Goal: Task Accomplishment & Management: Complete application form

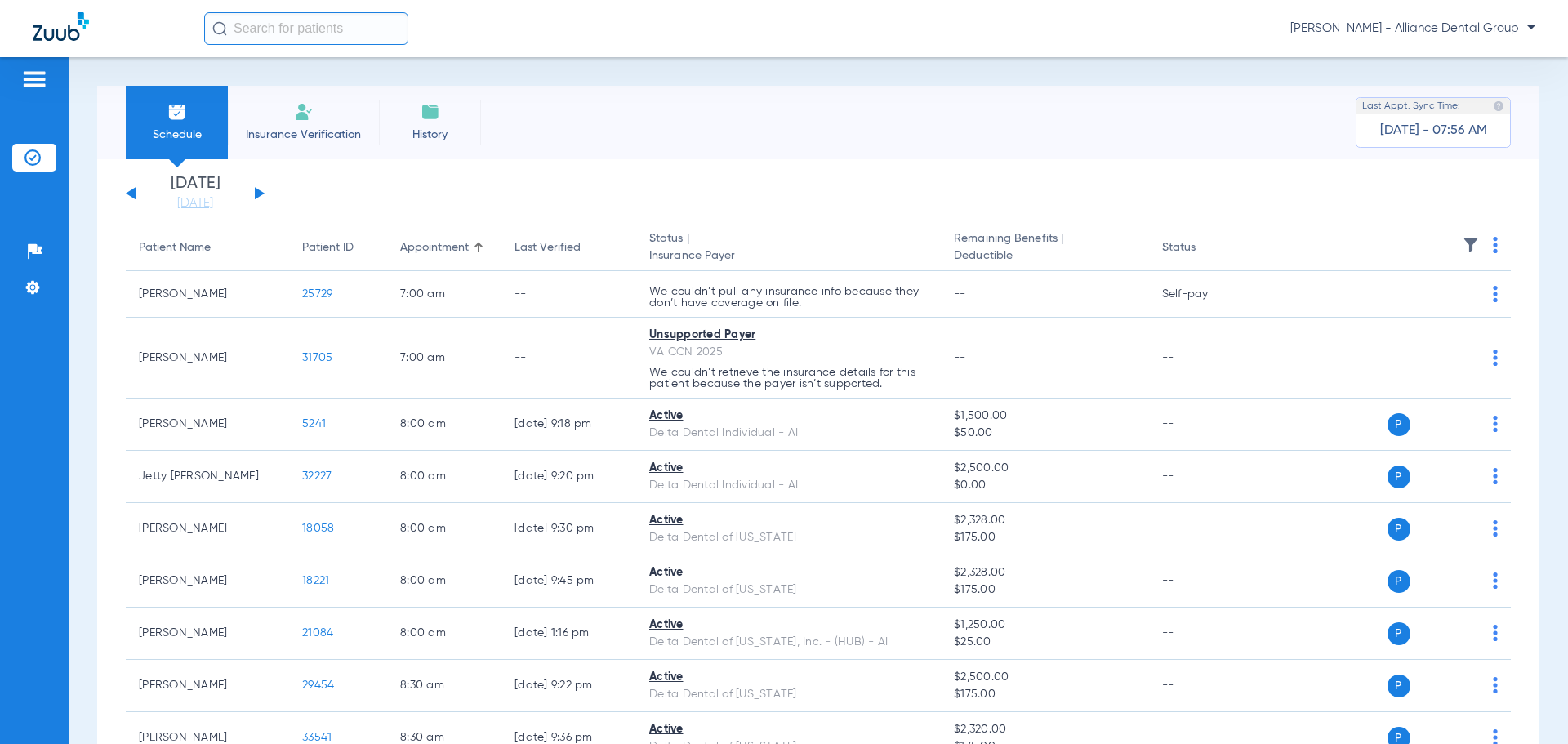
click at [303, 120] on img at bounding box center [304, 112] width 19 height 19
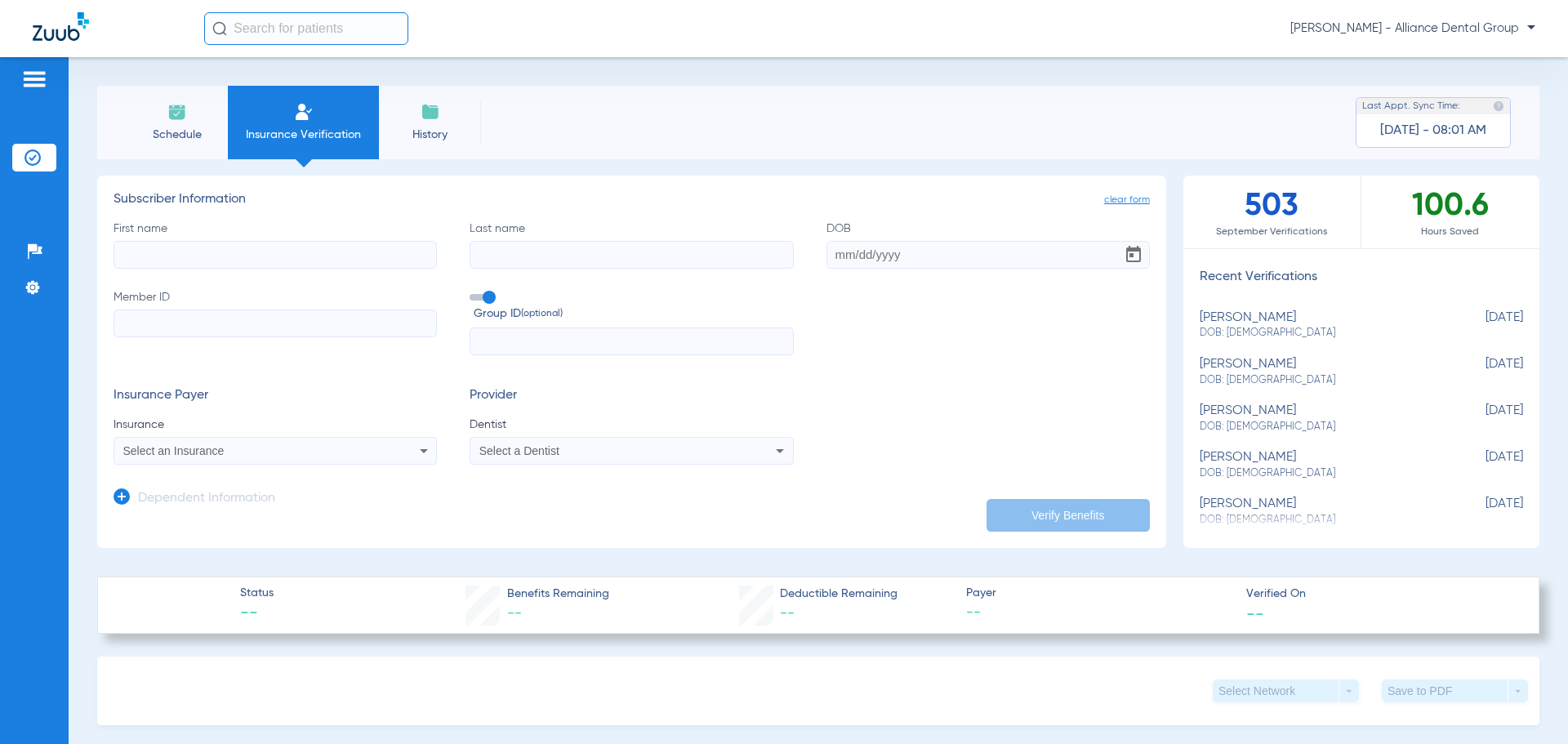
click at [239, 258] on input "First name" at bounding box center [275, 255] width 324 height 28
type input "[PERSON_NAME]"
type input "04/01/0996"
click at [302, 320] on input "Member ID" at bounding box center [275, 323] width 324 height 28
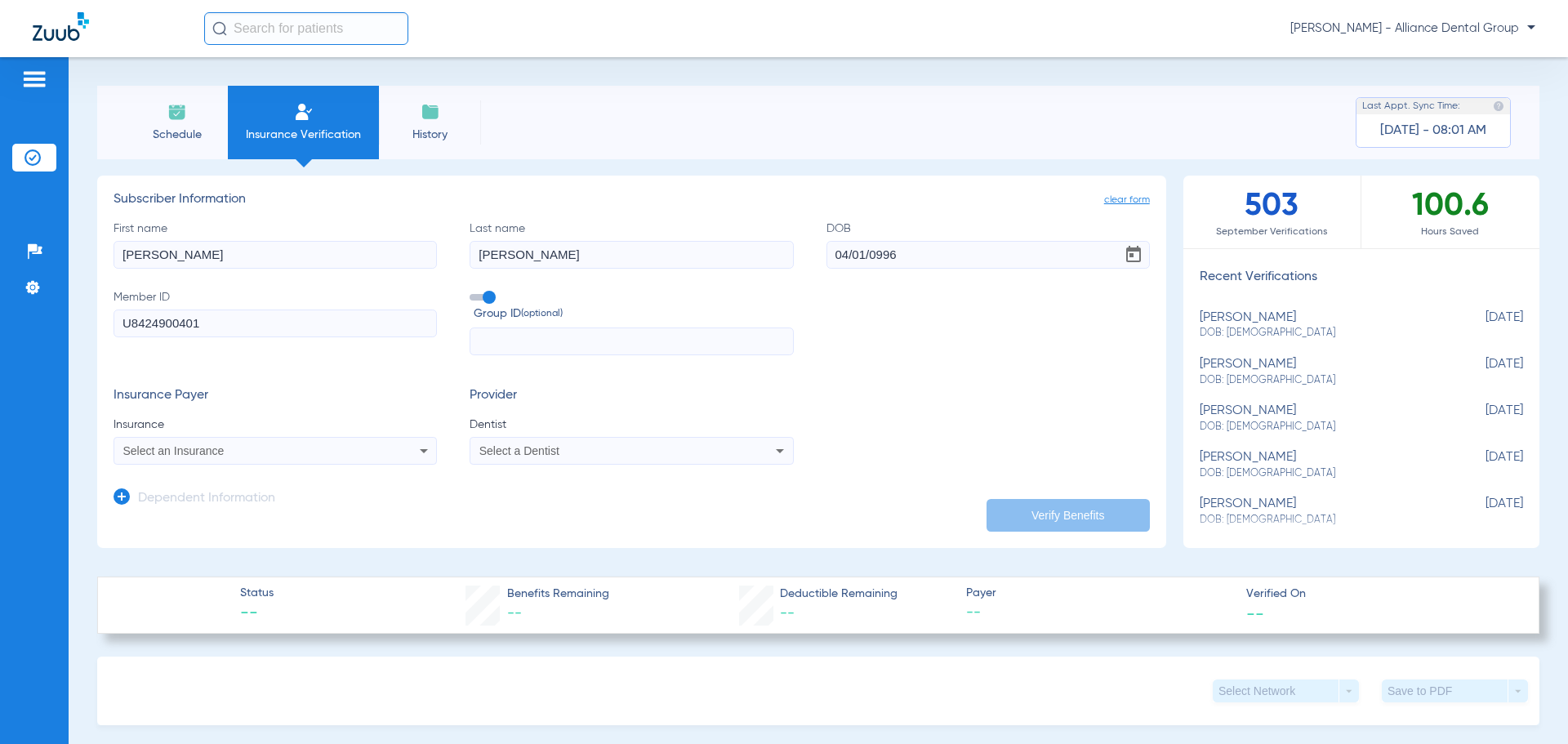
type input "U8424900401"
click at [622, 455] on div "Select a Dentist" at bounding box center [602, 450] width 245 height 11
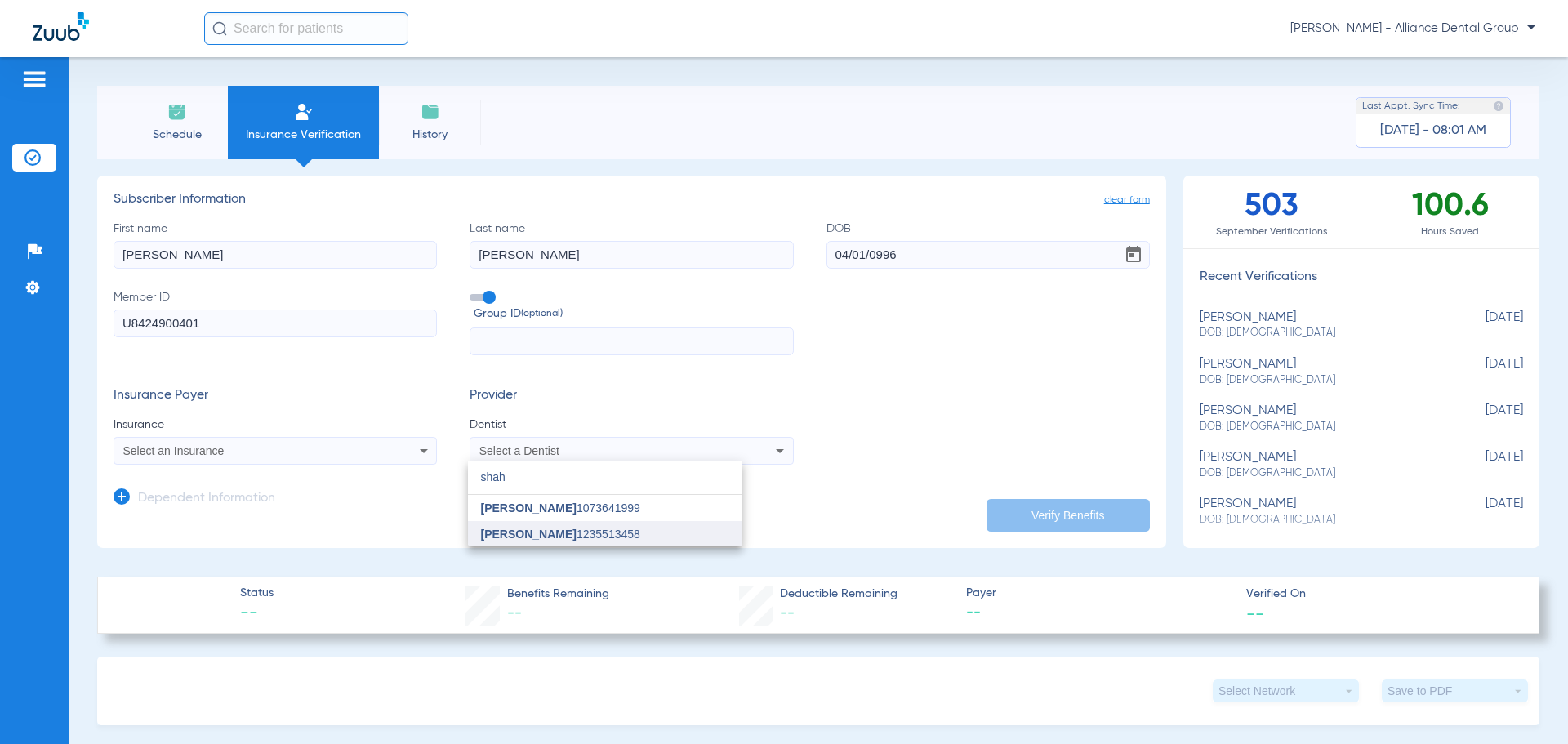
type input "shah"
click at [566, 529] on span "[PERSON_NAME] 1235513458" at bounding box center [560, 534] width 160 height 11
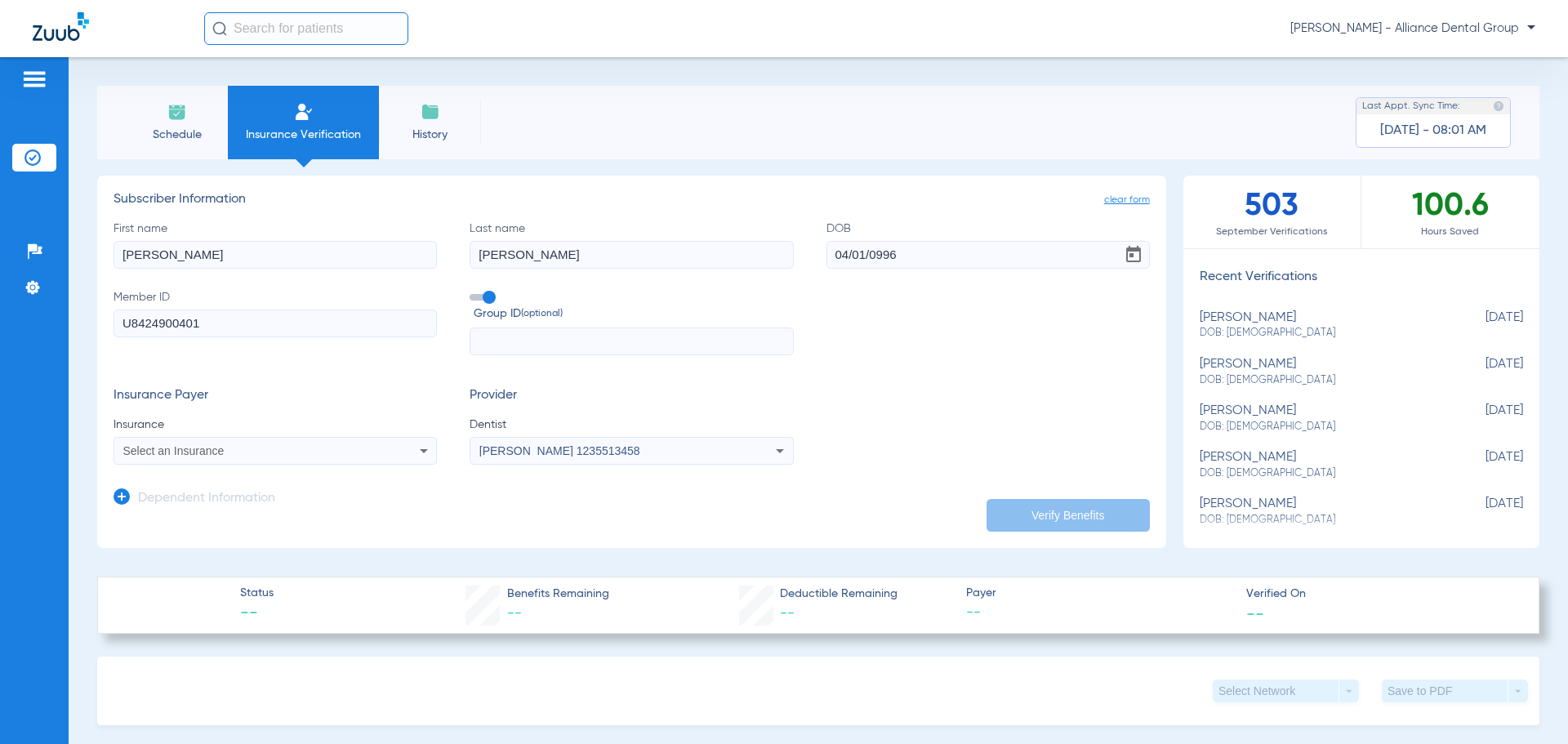
click at [417, 445] on icon at bounding box center [424, 450] width 19 height 19
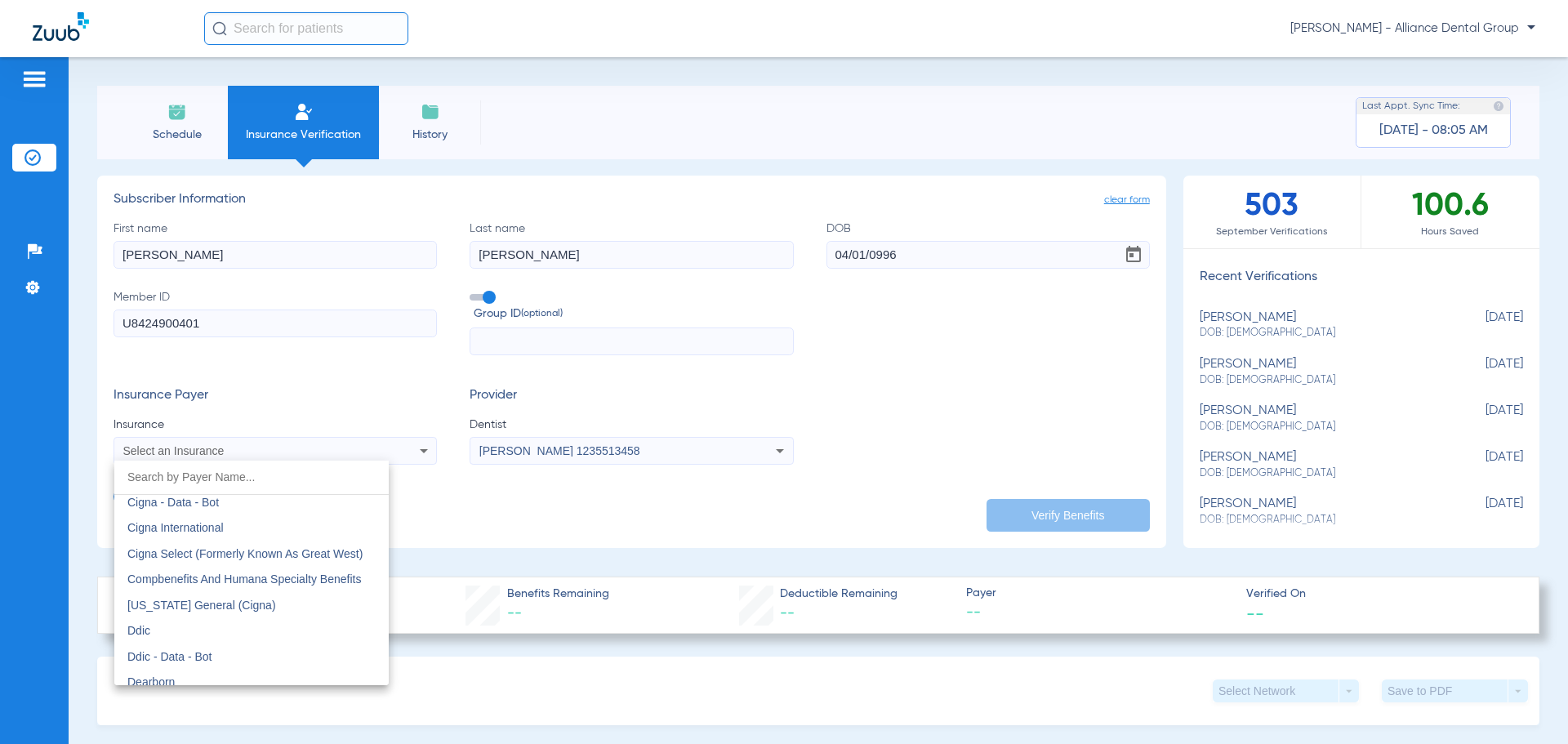
scroll to position [2370, 0]
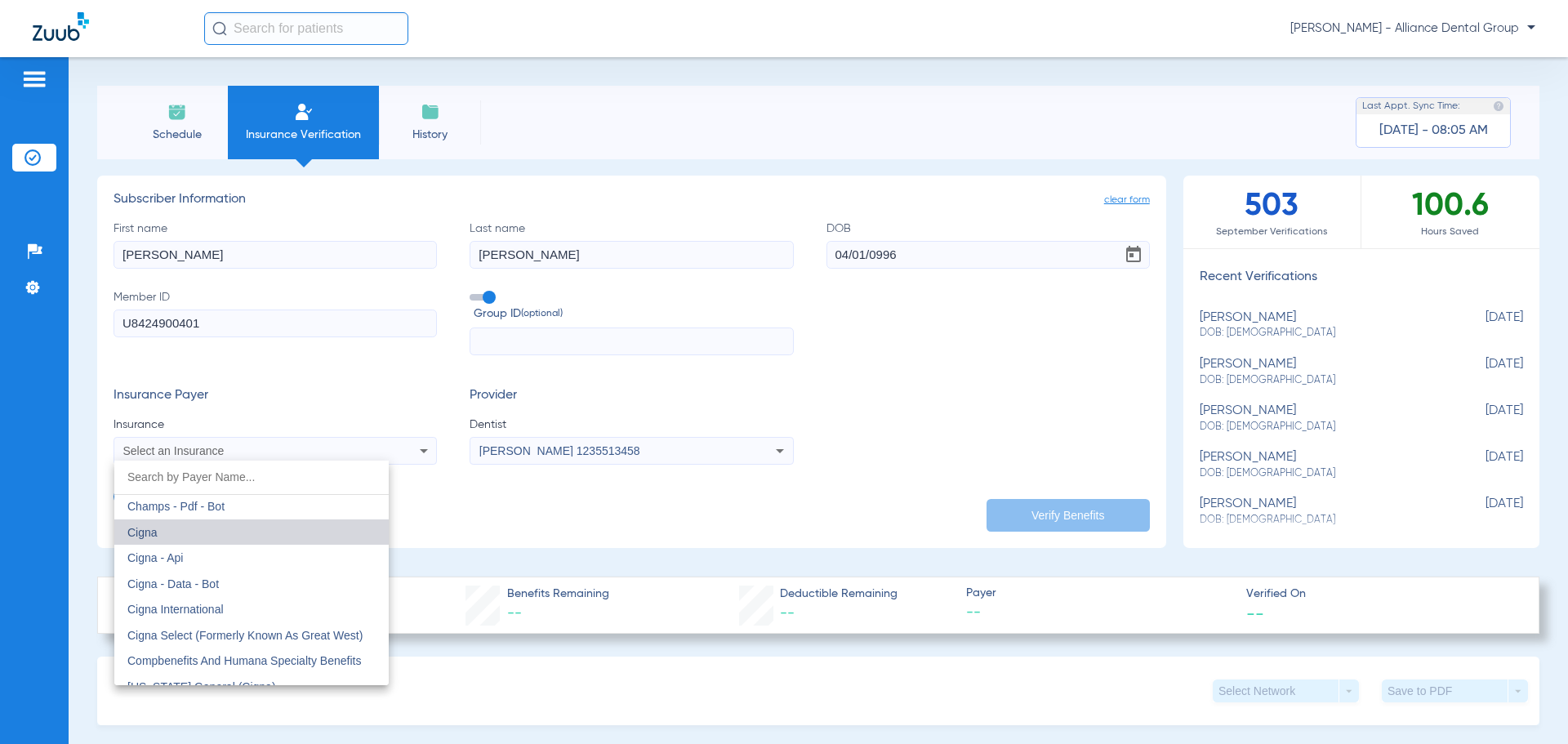
click at [259, 534] on mat-option "Cigna" at bounding box center [251, 533] width 274 height 26
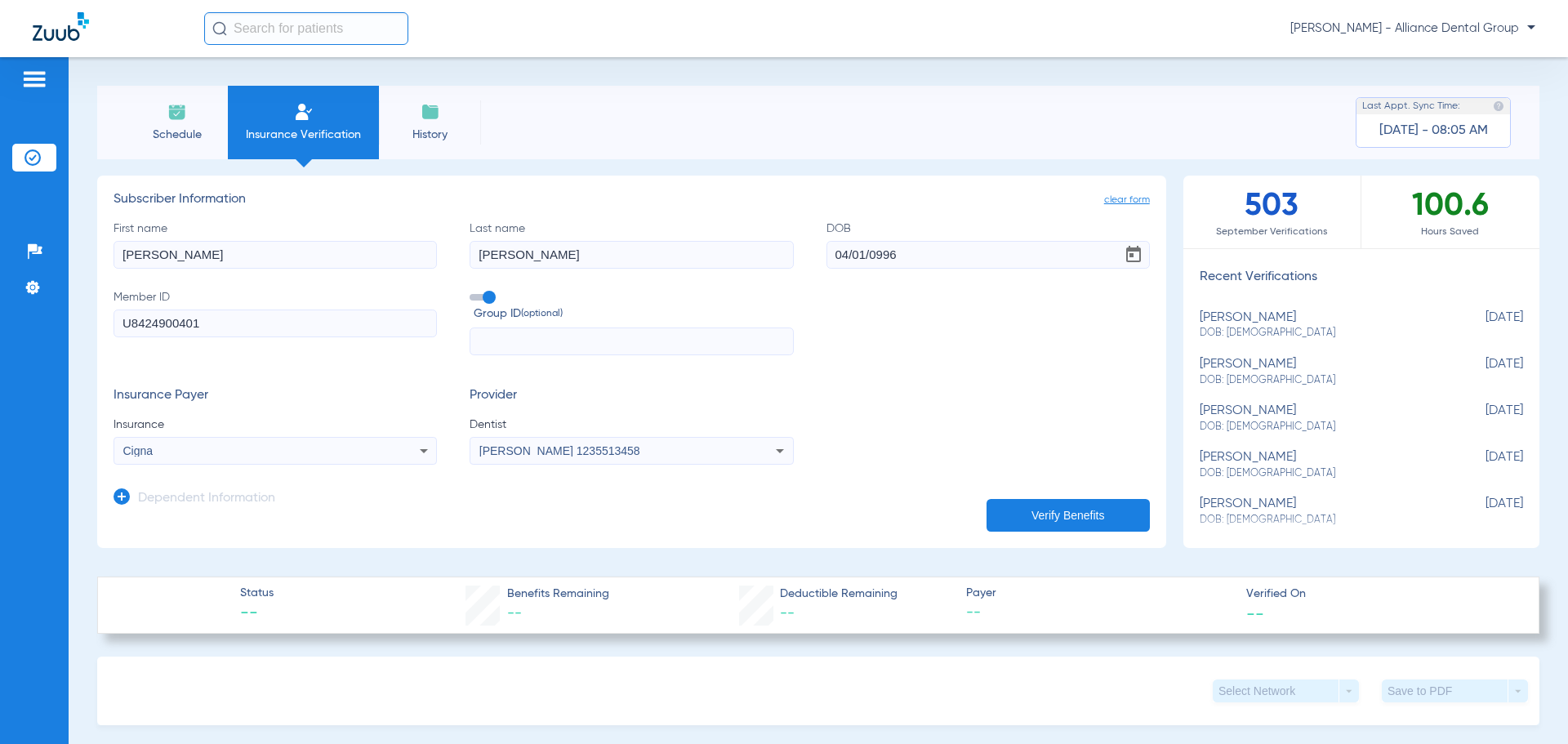
click at [1078, 510] on button "Verify Benefits" at bounding box center [1068, 515] width 163 height 32
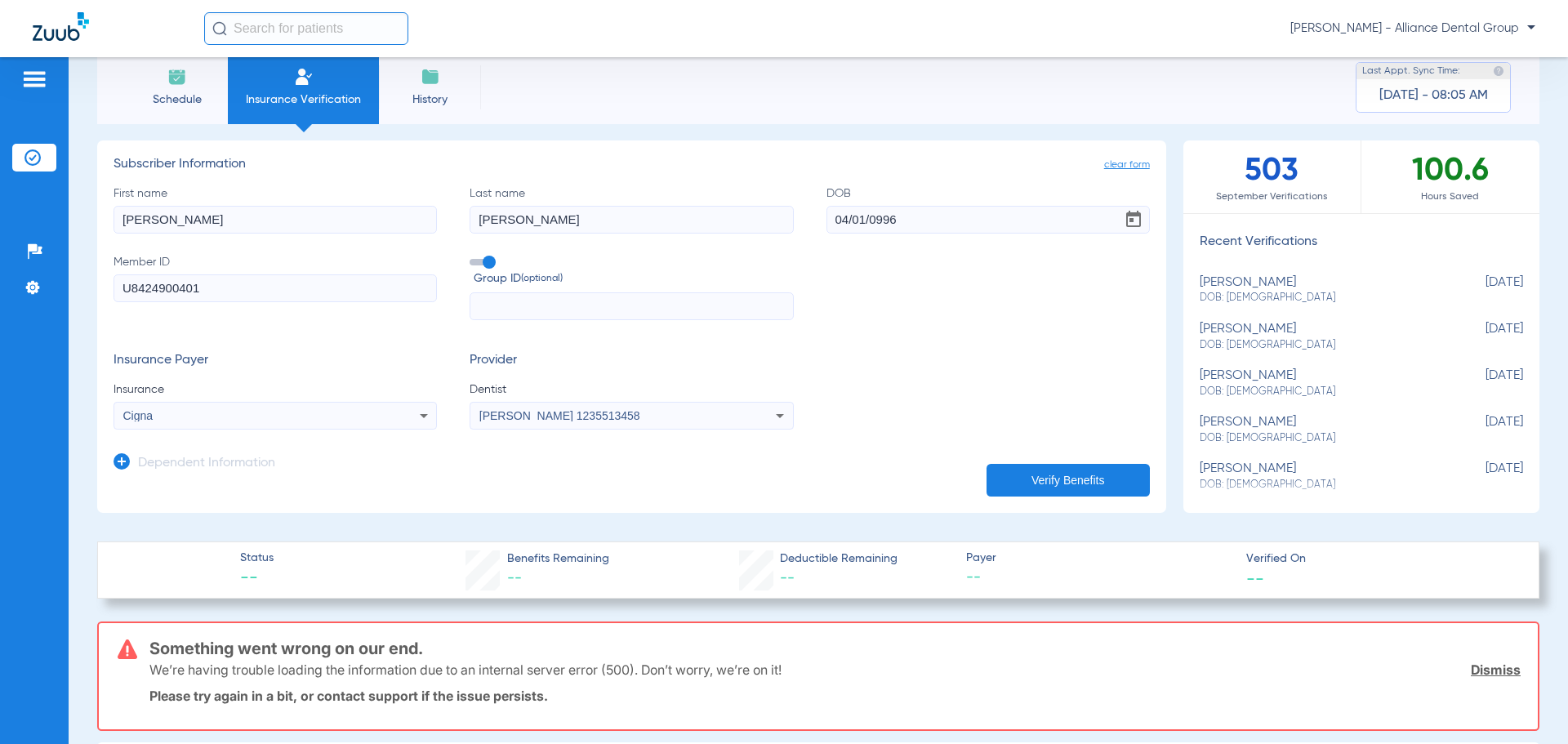
scroll to position [0, 0]
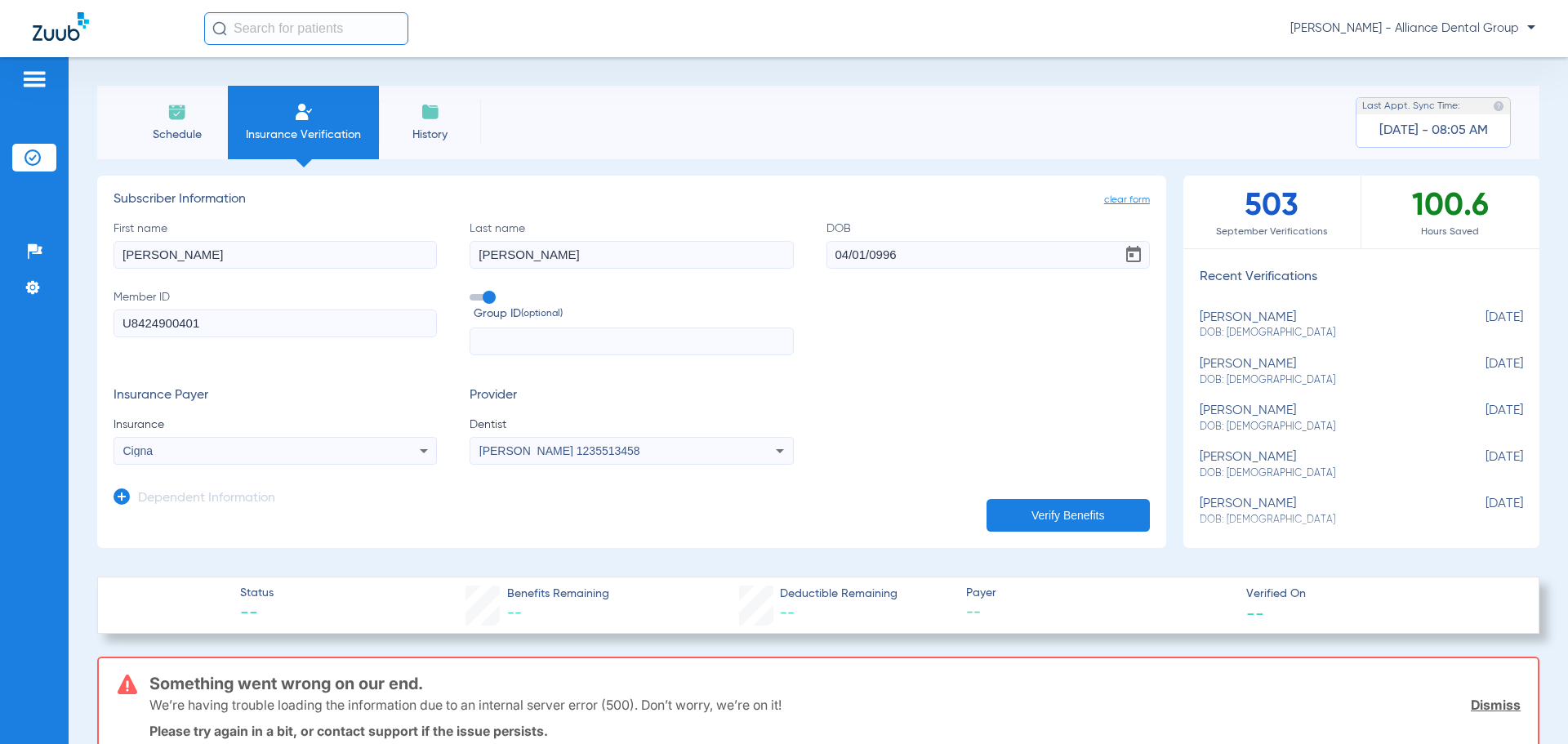
click at [1059, 514] on button "Verify Benefits" at bounding box center [1068, 515] width 163 height 32
click at [1084, 514] on button "Verify Benefits" at bounding box center [1068, 515] width 163 height 32
click at [1076, 514] on button "Verify Benefits" at bounding box center [1068, 515] width 163 height 32
click at [1479, 704] on link "Dismiss" at bounding box center [1496, 705] width 50 height 17
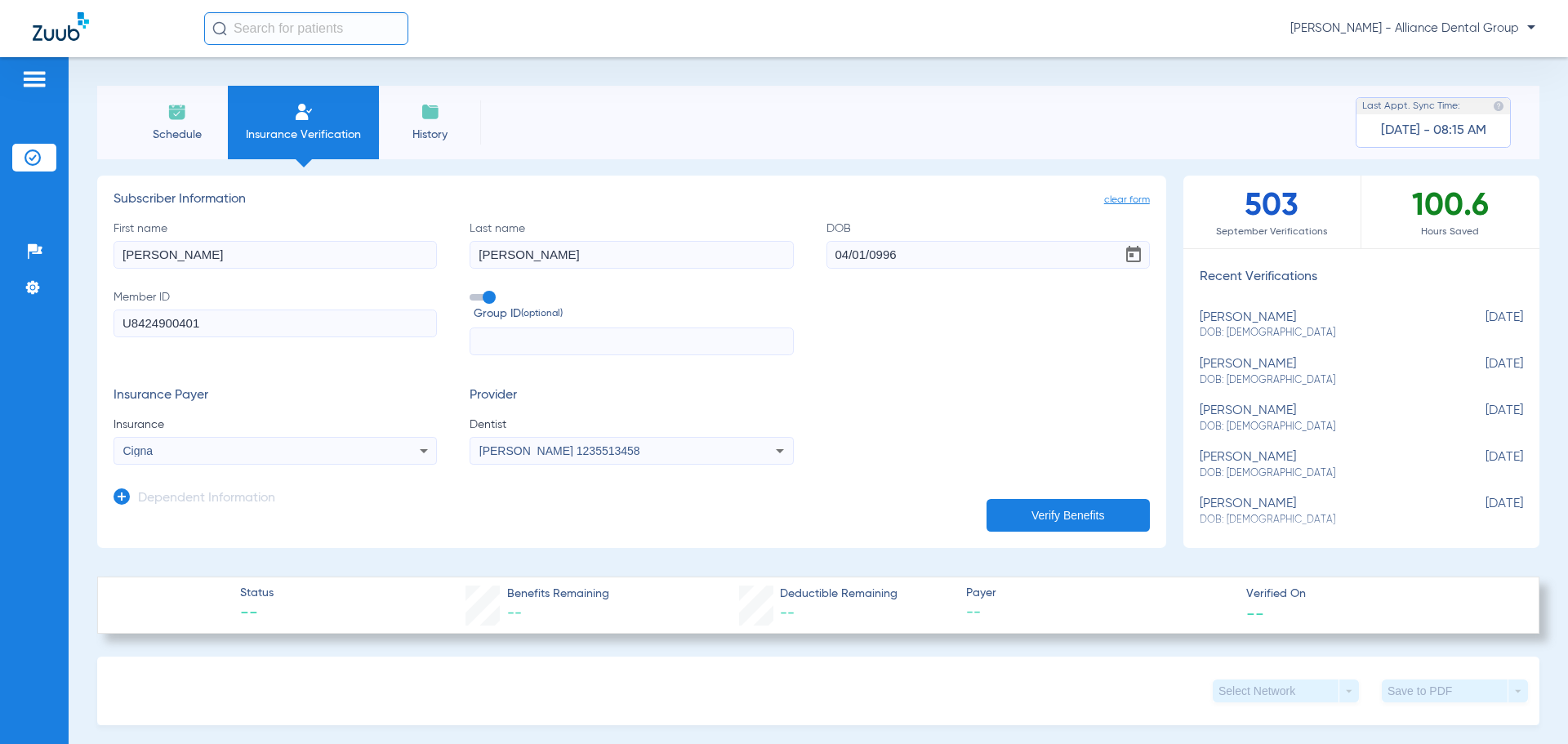
click at [1045, 507] on button "Verify Benefits" at bounding box center [1068, 515] width 163 height 32
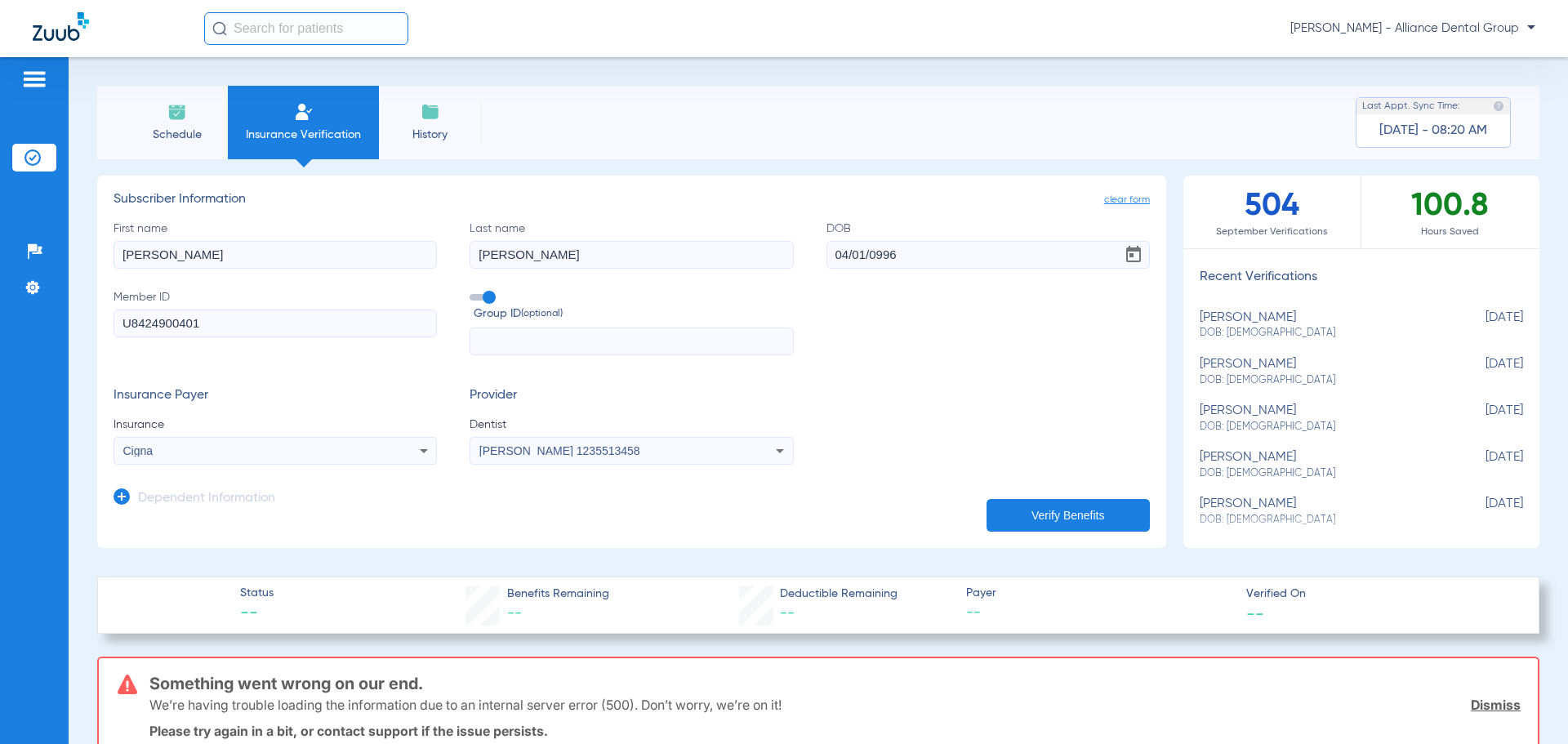
click at [1045, 511] on button "Verify Benefits" at bounding box center [1068, 515] width 163 height 32
click at [1067, 506] on button "Verify Benefits" at bounding box center [1068, 515] width 163 height 32
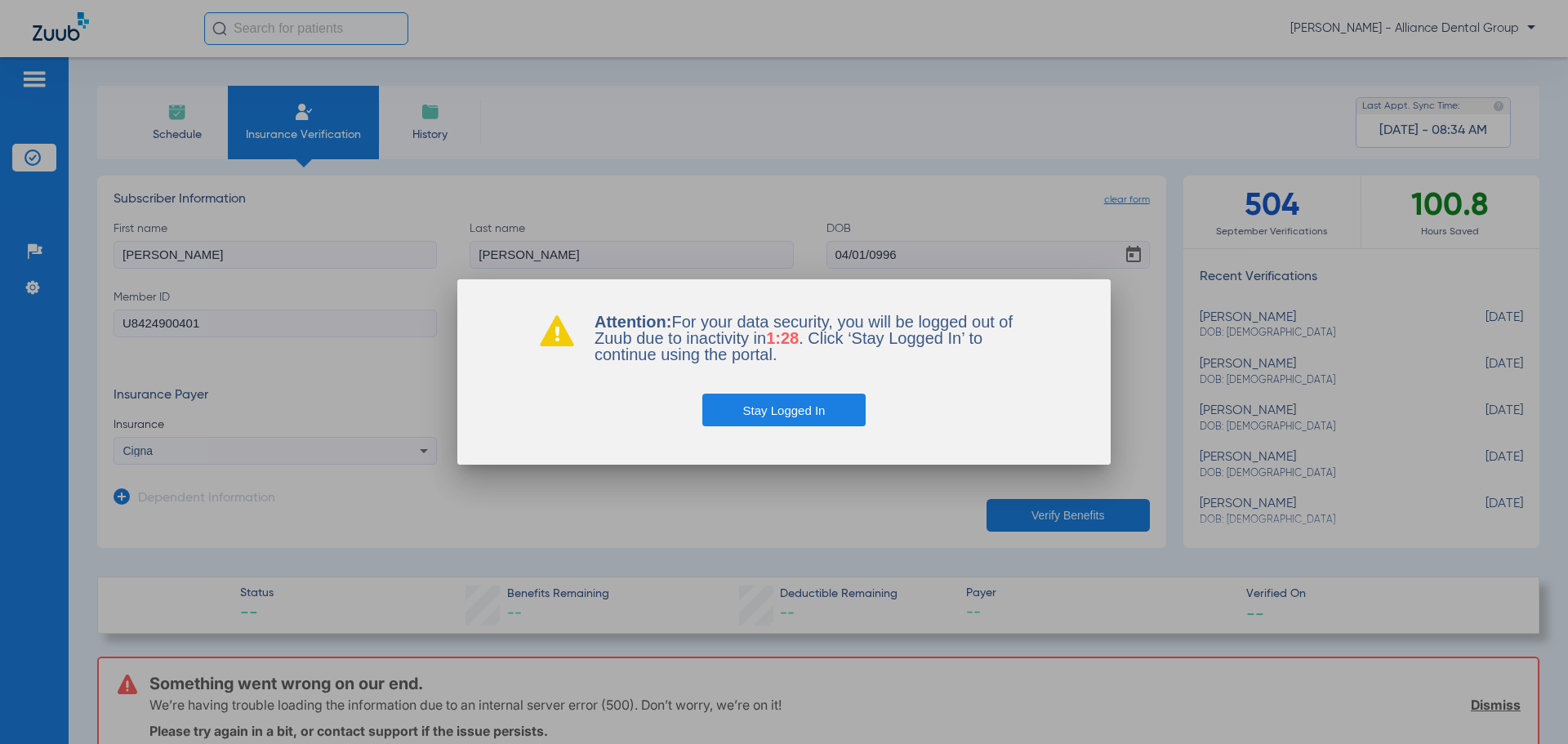
click at [820, 416] on button "Stay Logged In" at bounding box center [784, 410] width 164 height 32
